Goal: Transaction & Acquisition: Book appointment/travel/reservation

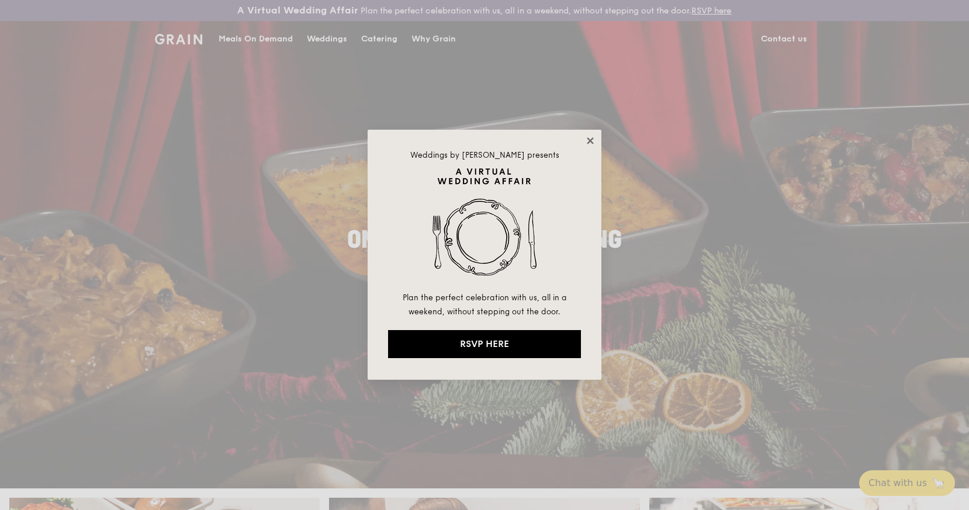
click at [594, 141] on icon at bounding box center [590, 141] width 11 height 11
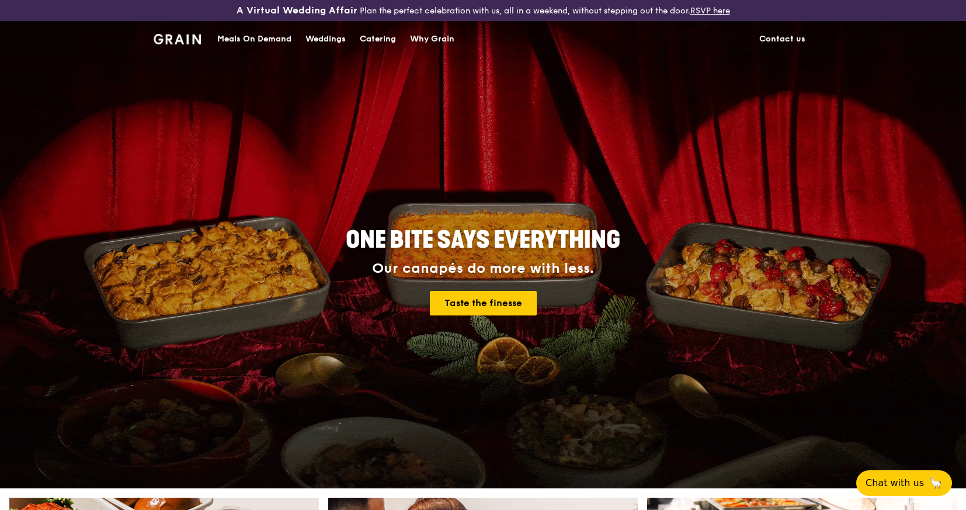
click at [389, 36] on div "Catering" at bounding box center [378, 39] width 36 height 35
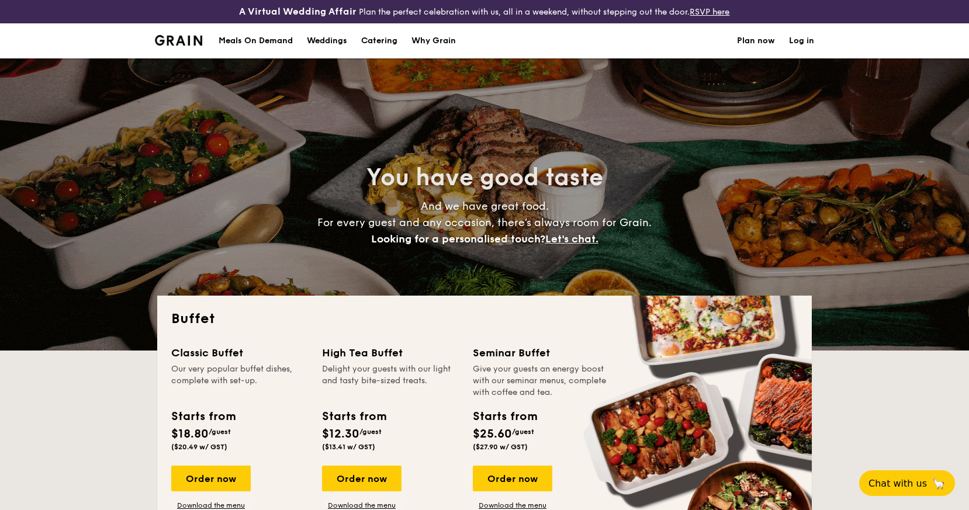
select select
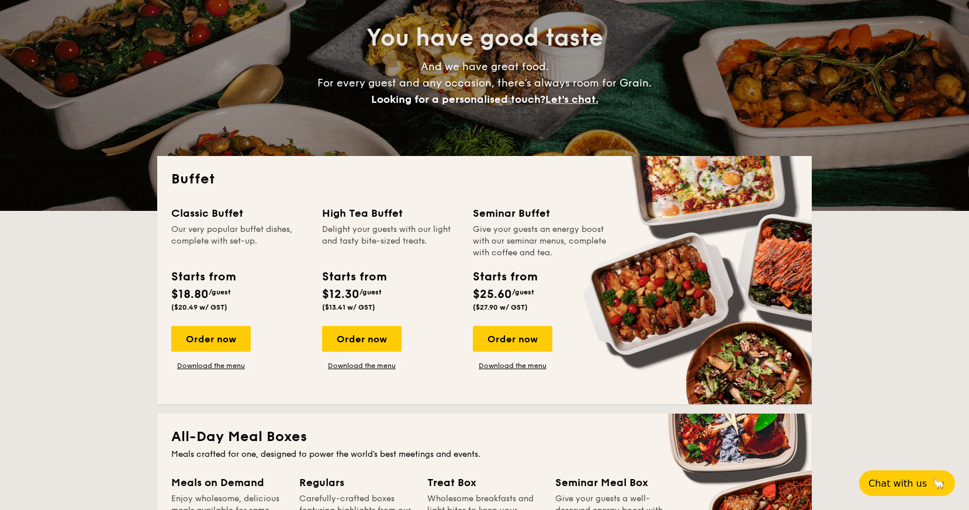
scroll to position [142, 0]
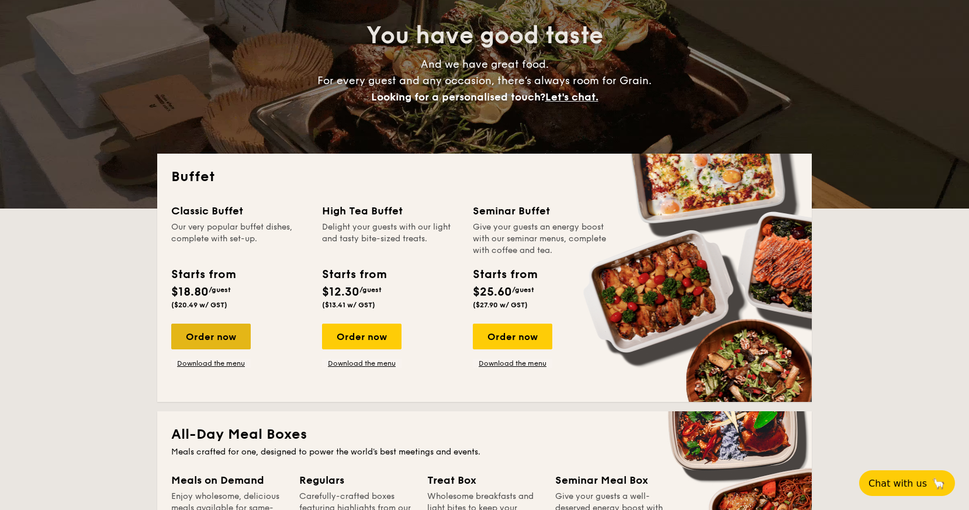
click at [221, 339] on div "Order now" at bounding box center [210, 337] width 79 height 26
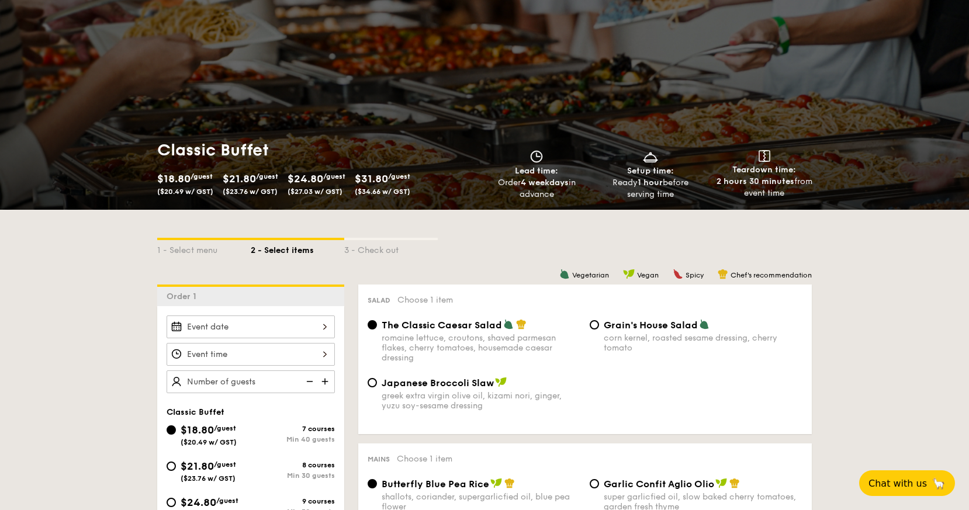
scroll to position [92, 0]
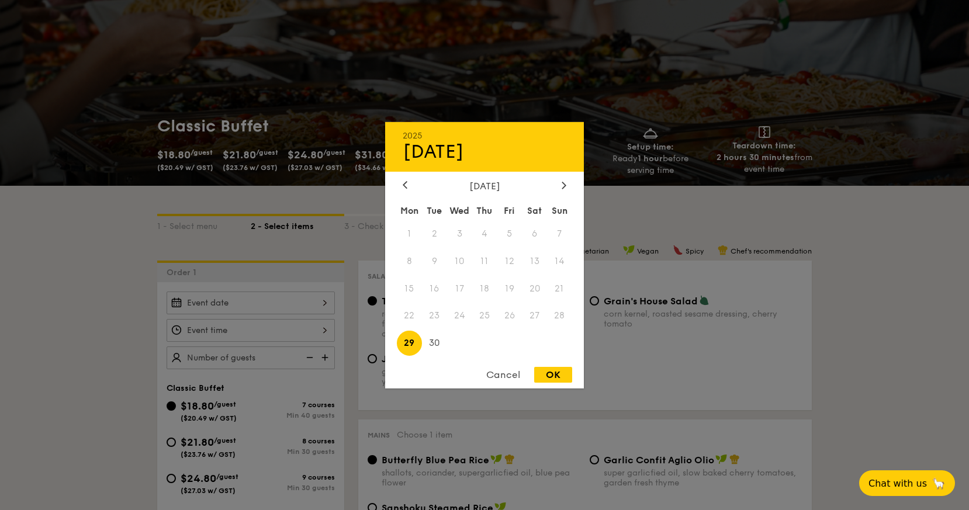
click at [261, 301] on div "2025 Sep [DATE] Tue Wed Thu Fri Sat Sun 1 2 3 4 5 6 7 8 9 10 11 12 13 14 15 16 …" at bounding box center [250, 303] width 168 height 23
click at [570, 181] on div "[DATE]" at bounding box center [484, 185] width 199 height 11
click at [561, 182] on icon at bounding box center [563, 185] width 5 height 8
click at [486, 238] on span "2" at bounding box center [484, 233] width 25 height 25
click at [550, 371] on div "OK" at bounding box center [553, 375] width 38 height 16
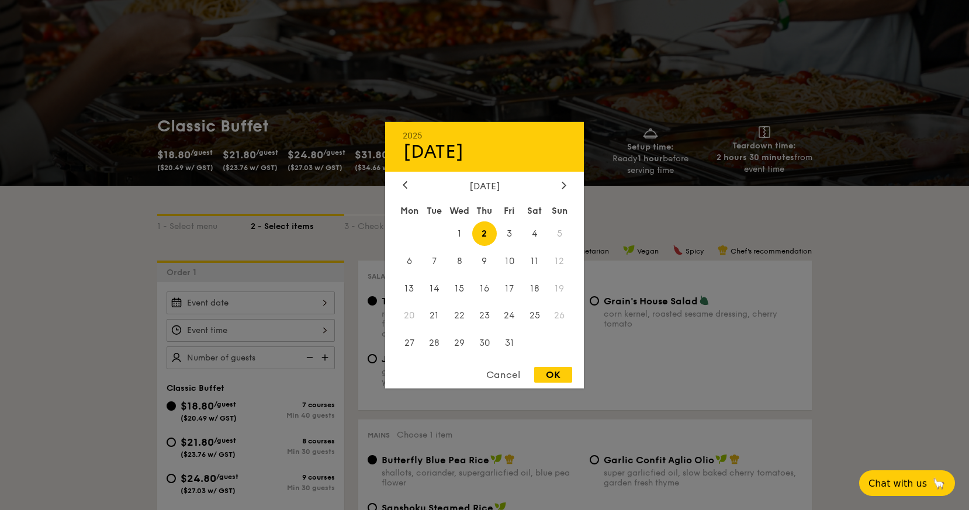
type input "[DATE]"
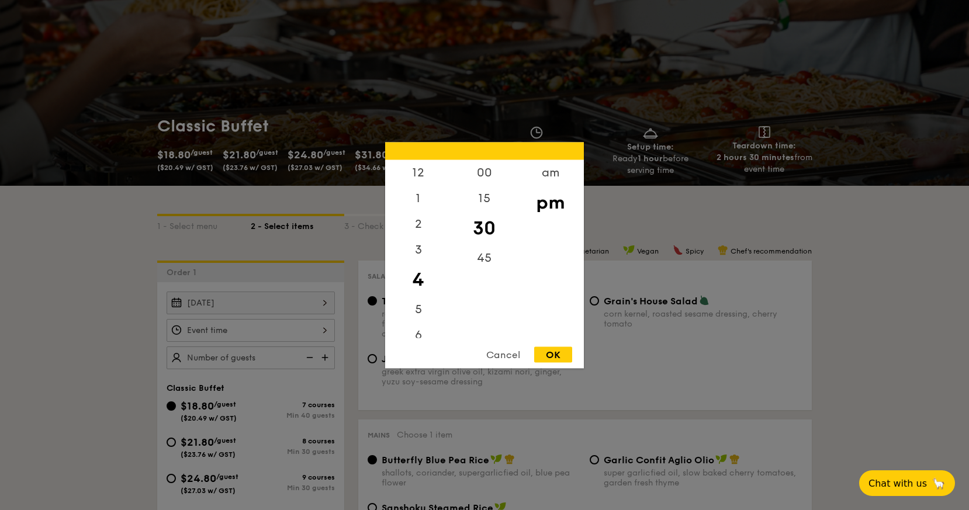
click at [227, 332] on div "12 1 2 3 4 5 6 7 8 9 10 11 00 15 30 45 am pm Cancel OK" at bounding box center [250, 330] width 168 height 23
drag, startPoint x: 412, startPoint y: 279, endPoint x: 425, endPoint y: 210, distance: 70.7
click at [425, 209] on div "12 1 2 3 4 5 6 7 8 9 10 11" at bounding box center [418, 248] width 66 height 178
click at [420, 334] on div "6" at bounding box center [418, 339] width 66 height 34
click at [549, 350] on div "OK" at bounding box center [553, 354] width 38 height 16
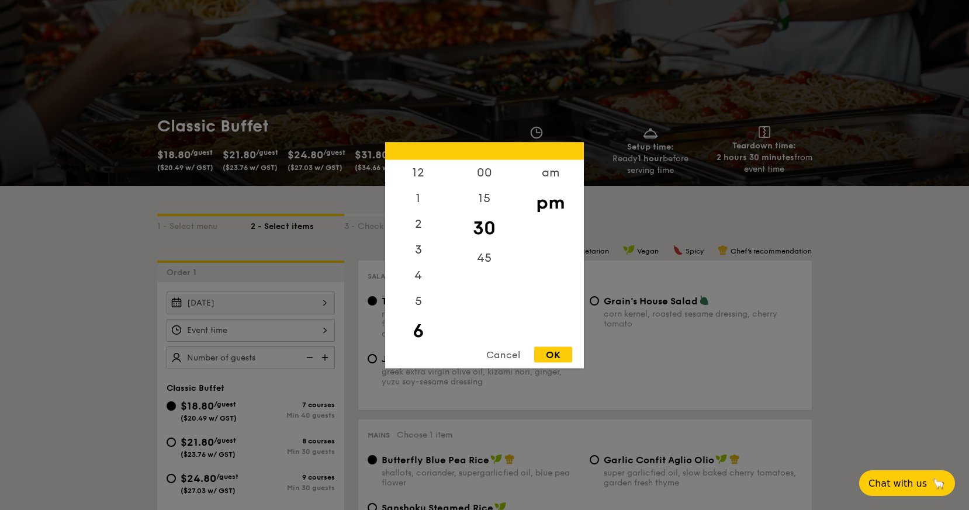
type input "6:30PM"
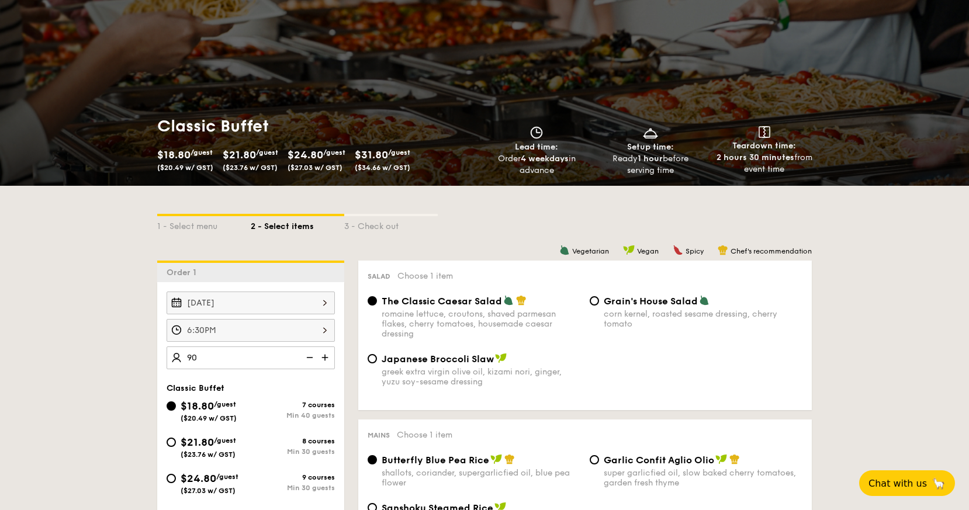
type input "90 guests"
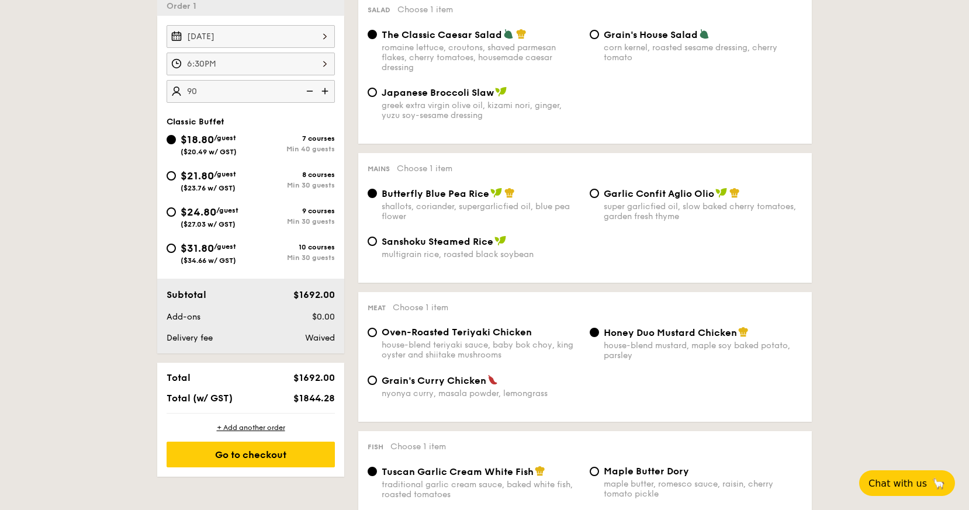
scroll to position [358, 0]
click at [175, 179] on div "$21.80 /guest ($23.76 w/ GST)" at bounding box center [208, 180] width 84 height 25
click at [175, 179] on input "$21.80 /guest ($23.76 w/ GST) 8 courses Min 30 guests" at bounding box center [170, 176] width 9 height 9
radio input "true"
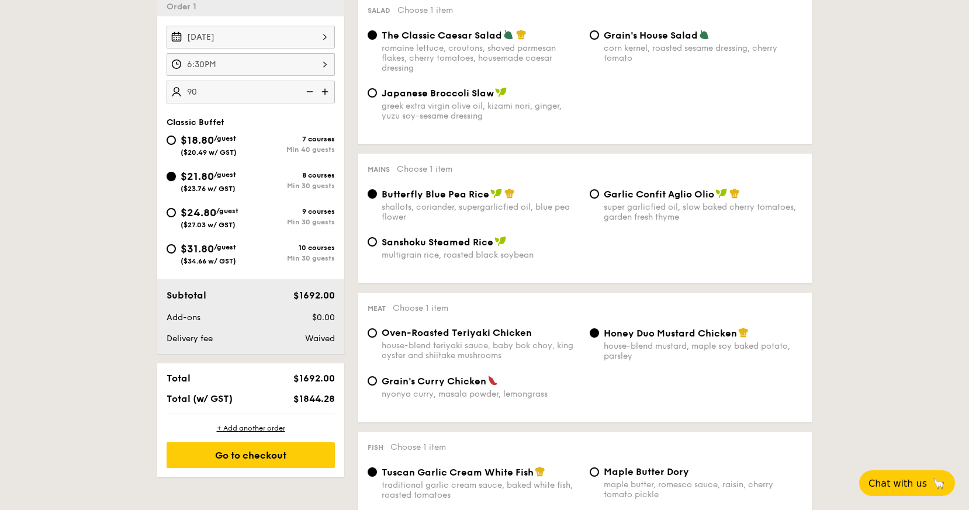
radio input "true"
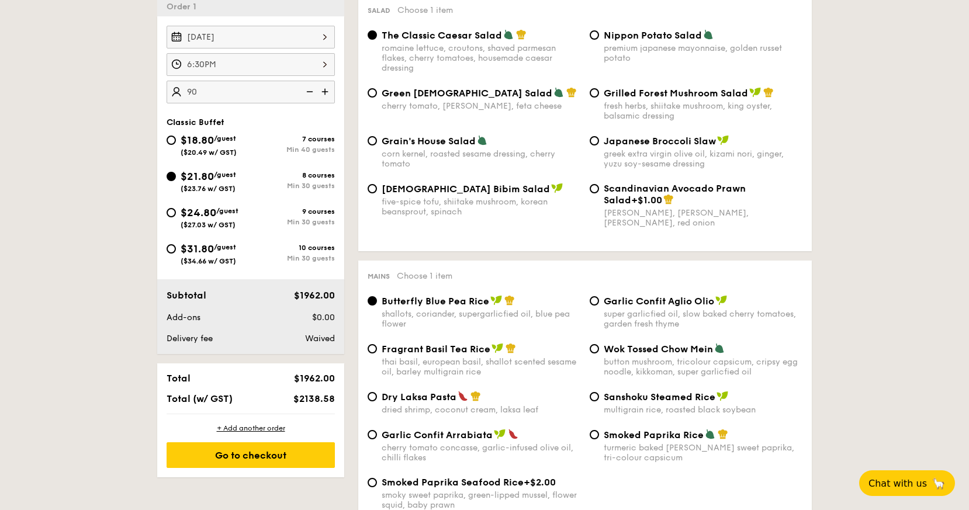
click at [177, 152] on div "$18.80 /guest ($20.49 w/ GST)" at bounding box center [208, 144] width 84 height 25
click at [176, 145] on input "$18.80 /guest ($20.49 w/ GST) 7 courses Min 40 guests" at bounding box center [170, 140] width 9 height 9
radio input "true"
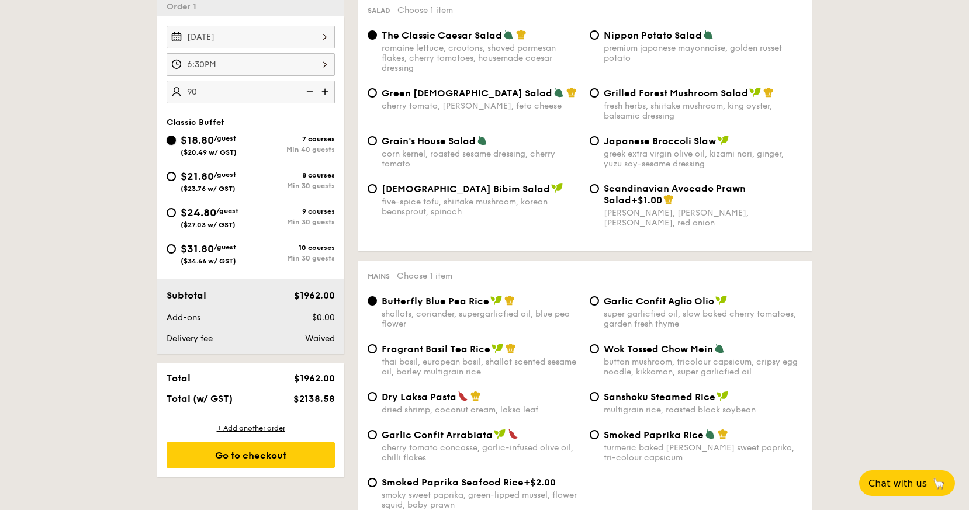
radio input "true"
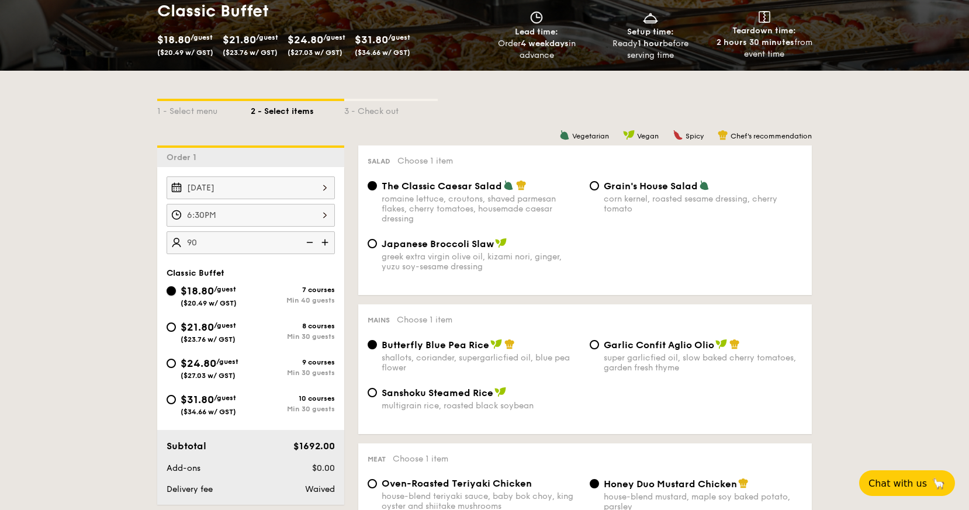
scroll to position [227, 0]
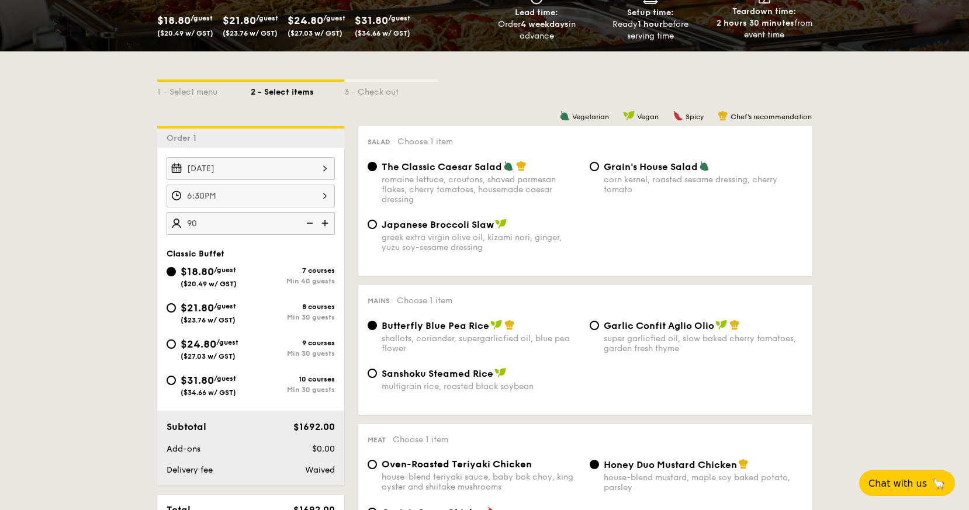
click at [398, 227] on span "Japanese Broccoli Slaw" at bounding box center [437, 224] width 112 height 11
click at [377, 227] on input "Japanese Broccoli Slaw greek extra virgin olive oil, kizami nori, ginger, yuzu …" at bounding box center [371, 224] width 9 height 9
radio input "true"
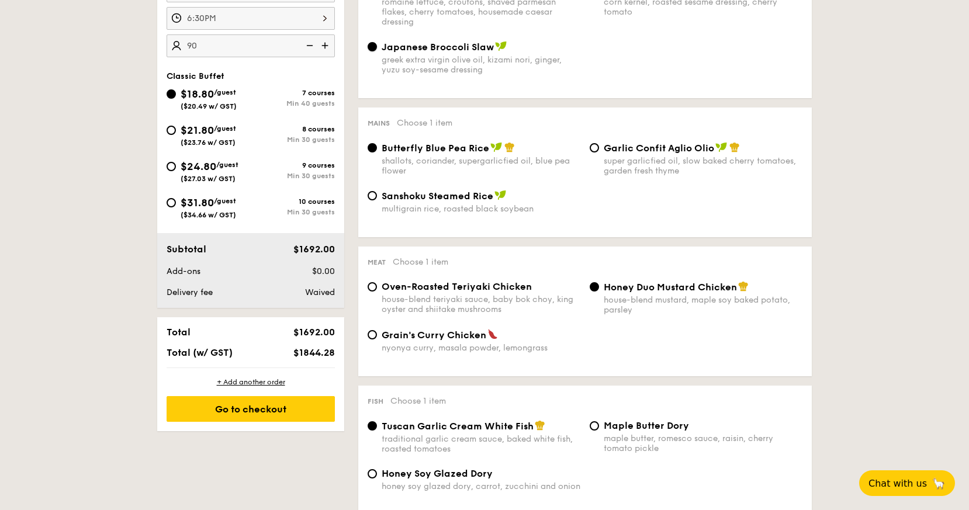
scroll to position [406, 0]
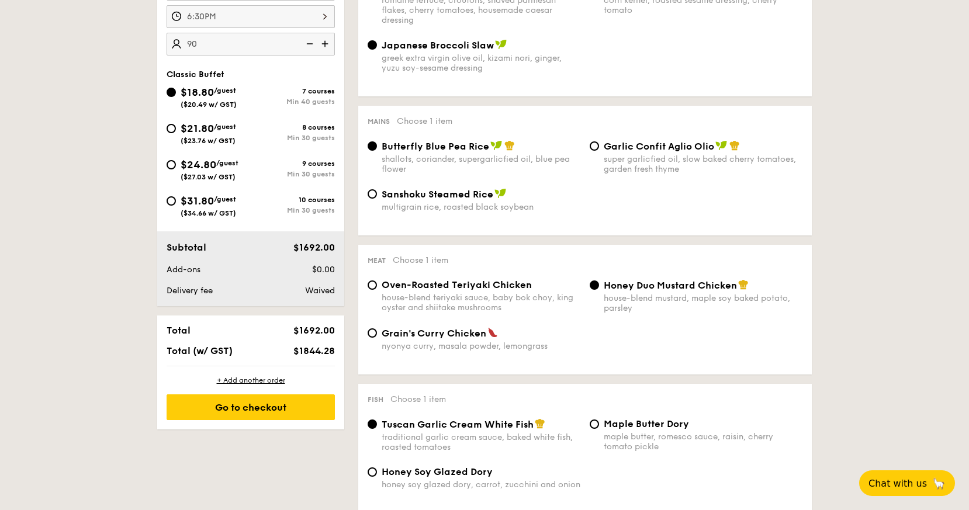
click at [404, 290] on span "Oven-Roasted Teriyaki Chicken" at bounding box center [456, 284] width 150 height 11
click at [377, 290] on input "Oven-Roasted Teriyaki Chicken house-blend teriyaki sauce, baby bok choy, king o…" at bounding box center [371, 284] width 9 height 9
radio input "true"
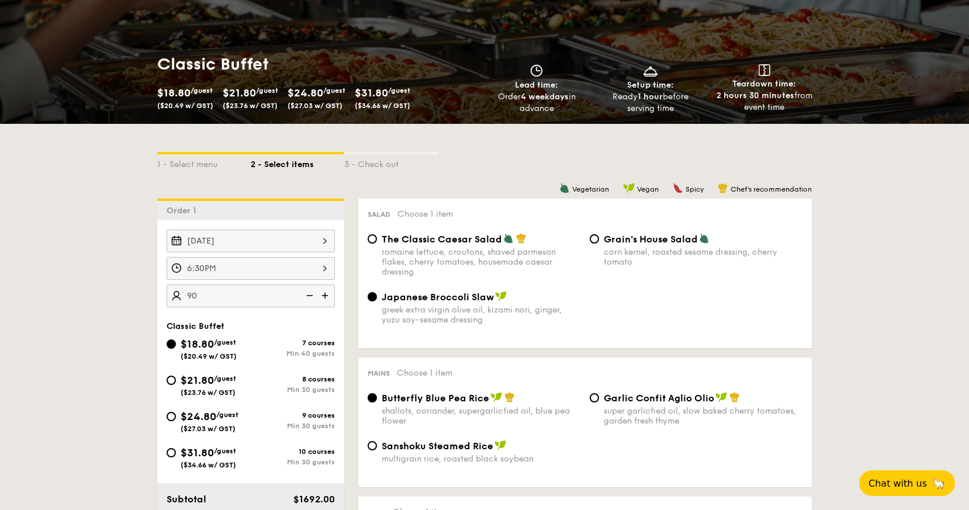
scroll to position [285, 0]
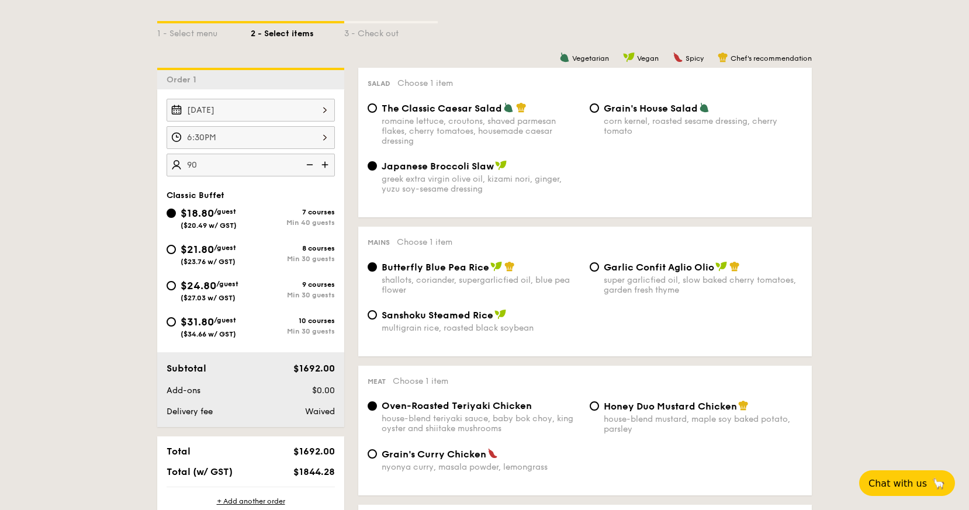
click at [196, 251] on span "$21.80" at bounding box center [197, 249] width 33 height 13
click at [176, 251] on input "$21.80 /guest ($23.76 w/ GST) 8 courses Min 30 guests" at bounding box center [170, 249] width 9 height 9
radio input "true"
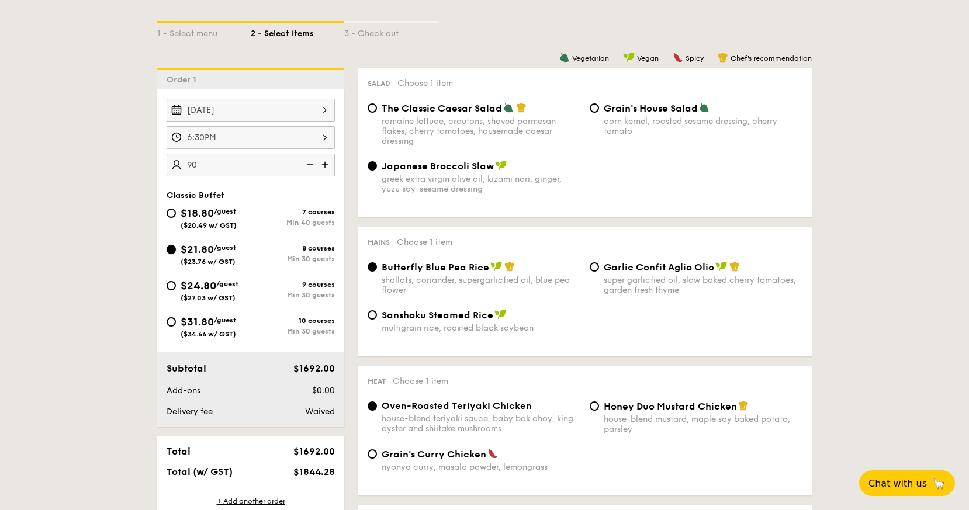
radio input "true"
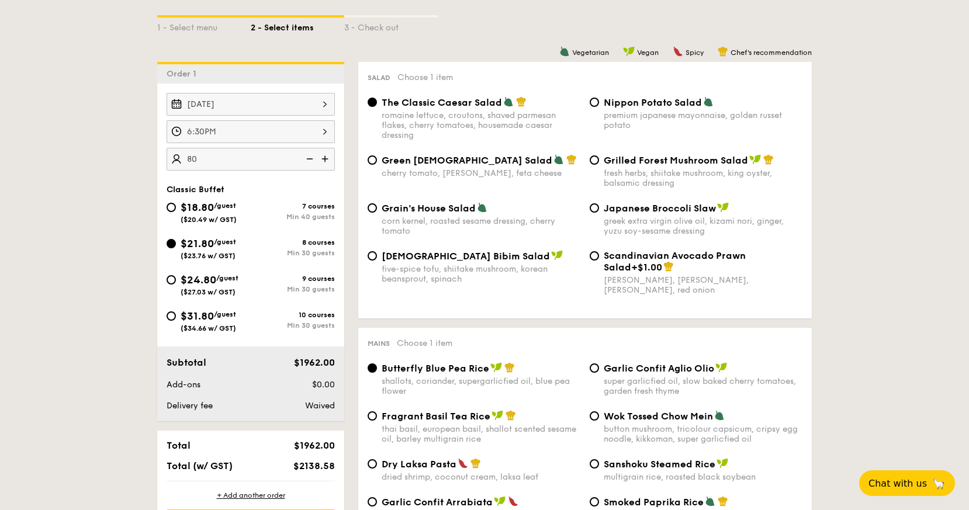
scroll to position [295, 0]
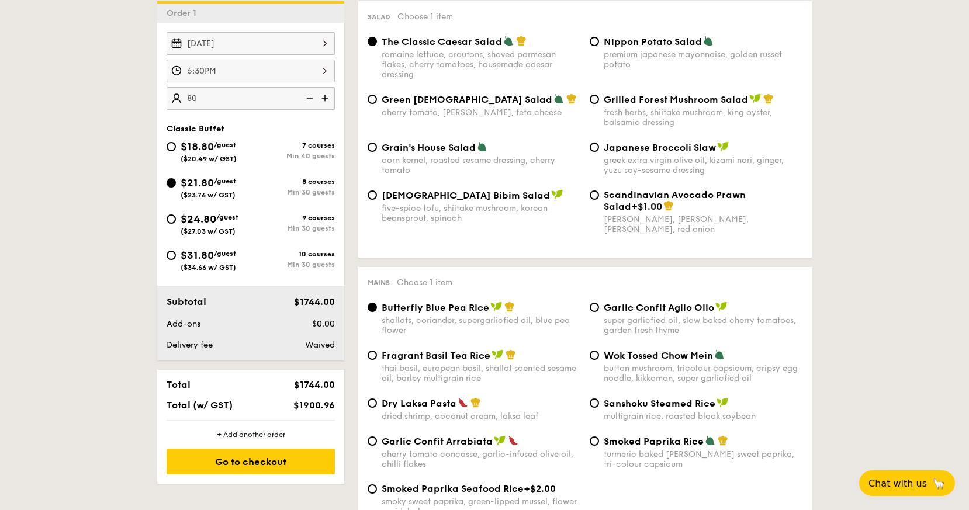
scroll to position [354, 0]
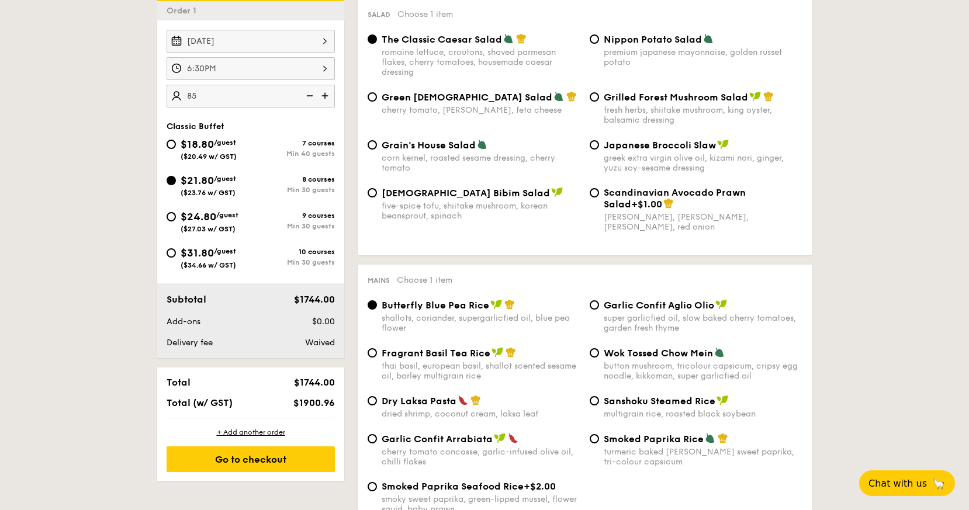
type input "3"
type input "9"
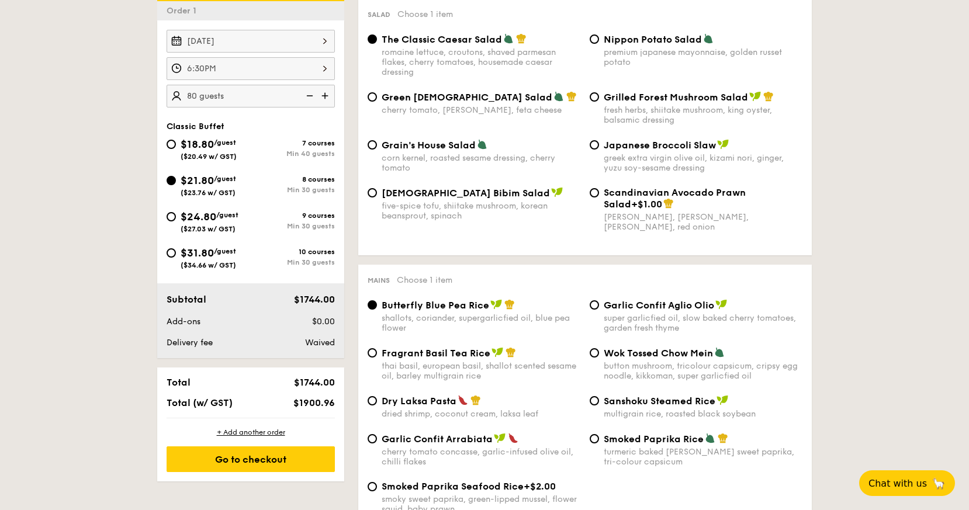
click at [169, 127] on div "[DATE] 6:30PM 80 guests Classic Buffet $18.80 /guest ($20.49 w/ GST) 7 courses …" at bounding box center [250, 189] width 187 height 338
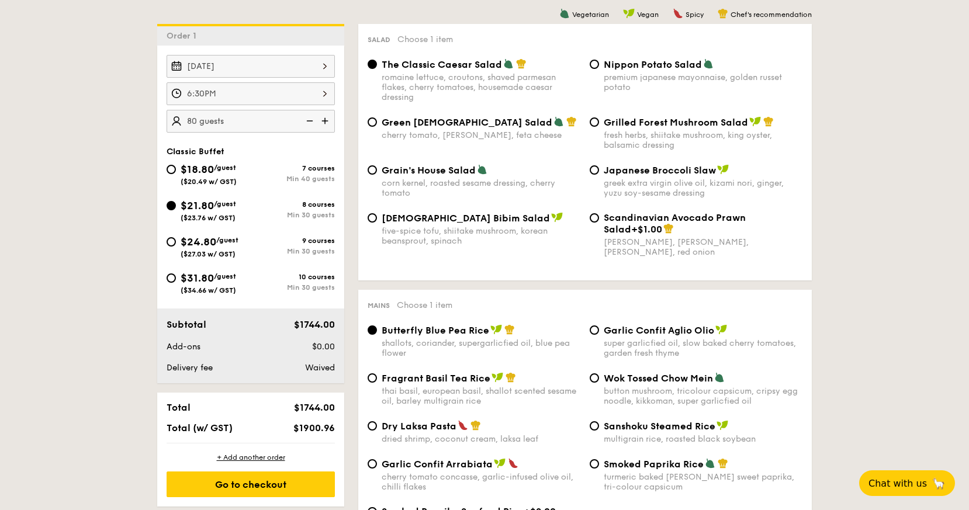
scroll to position [327, 0]
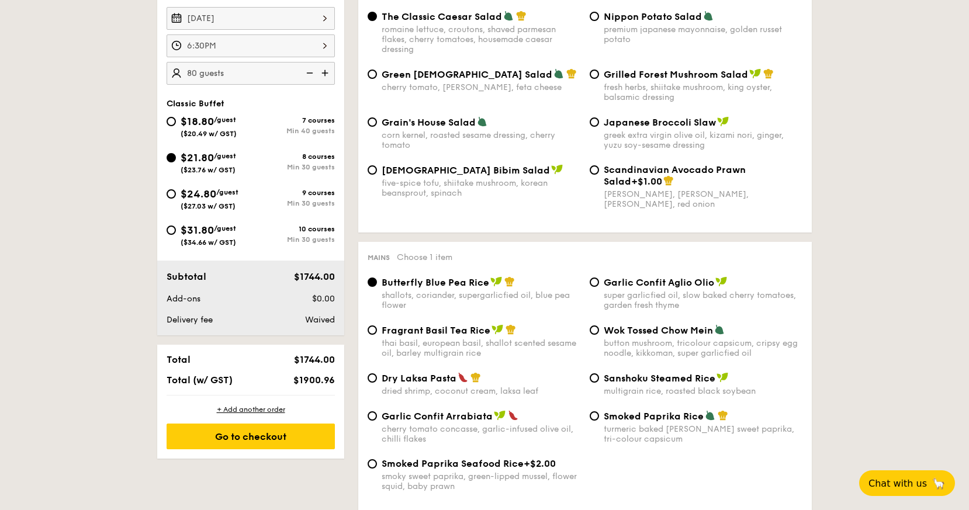
scroll to position [380, 0]
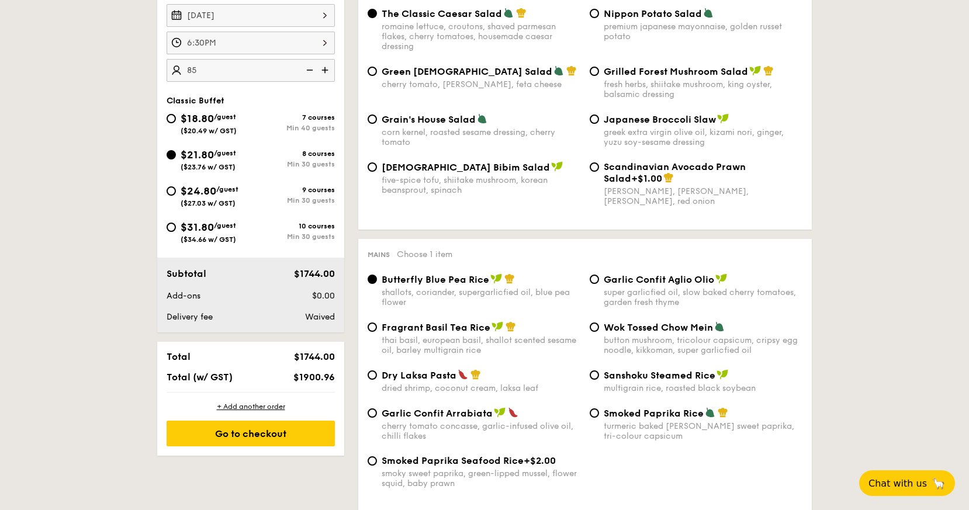
type input "85 guests"
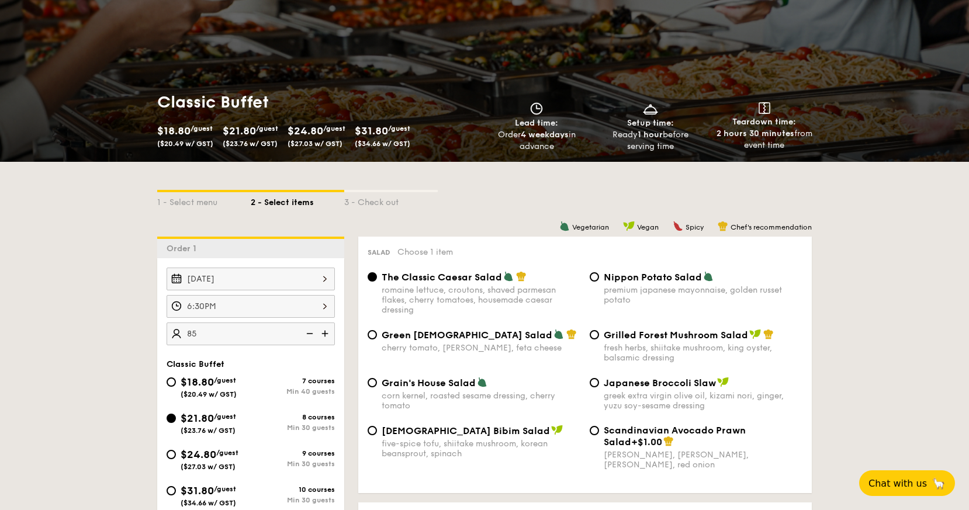
scroll to position [117, 0]
click at [185, 384] on span "$18.80" at bounding box center [197, 381] width 33 height 13
click at [176, 384] on input "$18.80 /guest ($20.49 w/ GST) 7 courses Min 40 guests" at bounding box center [170, 381] width 9 height 9
radio input "true"
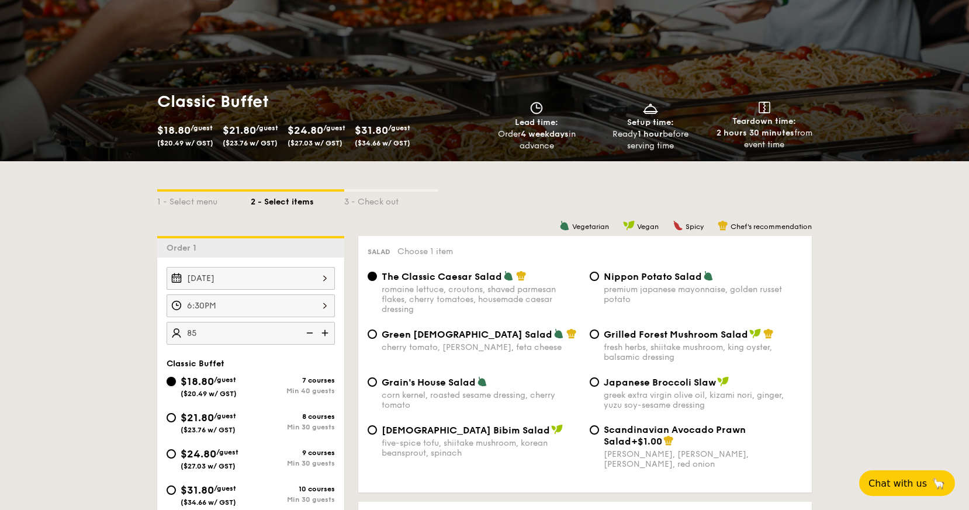
radio input "true"
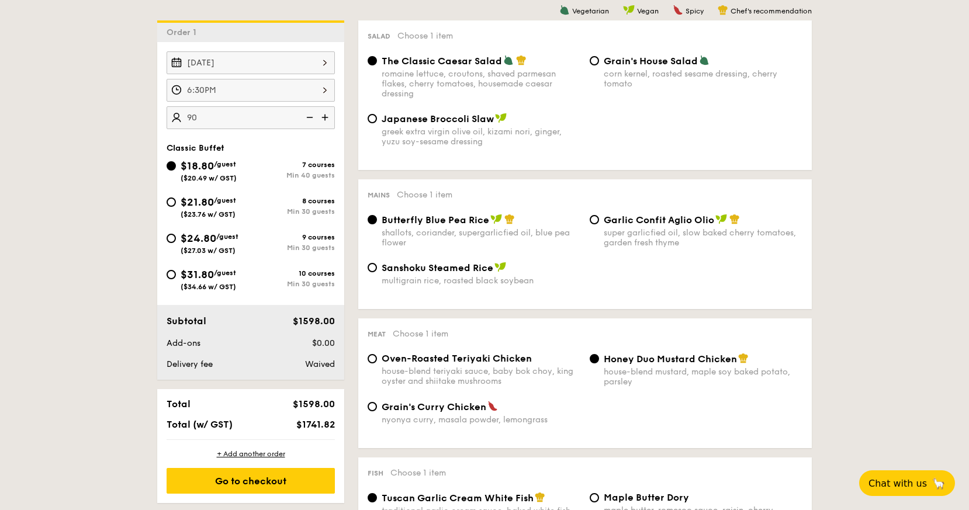
scroll to position [368, 0]
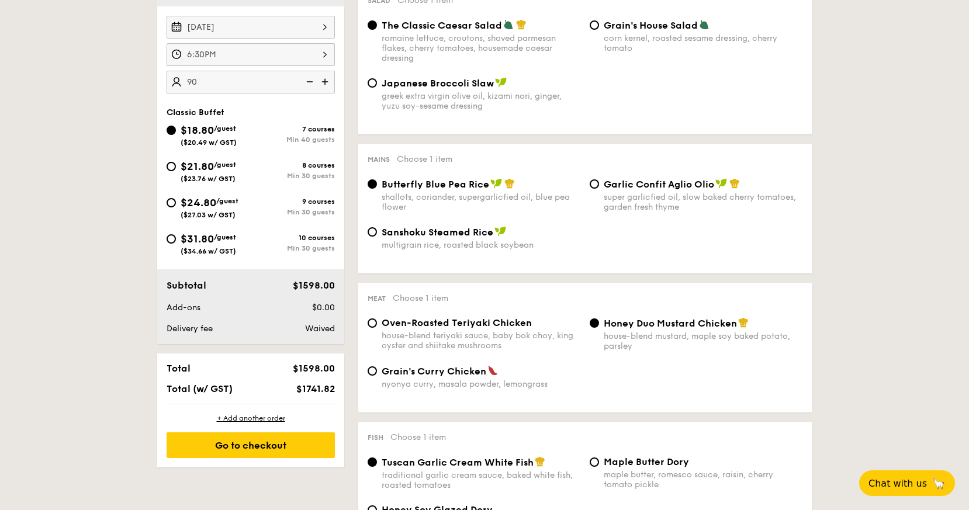
type input "95 guests"
